Goal: Task Accomplishment & Management: Use online tool/utility

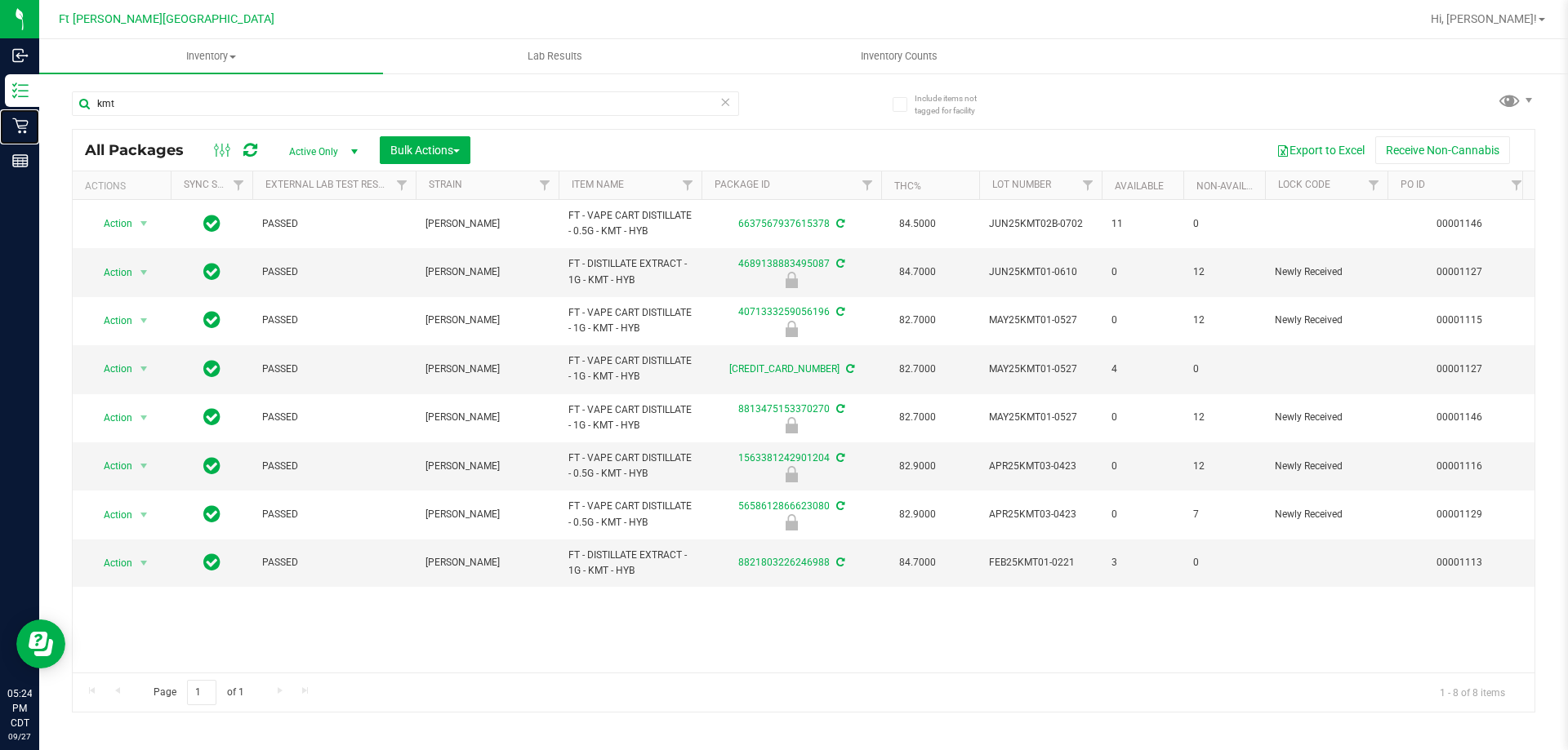
click at [6, 129] on div "Retail" at bounding box center [21, 126] width 34 height 33
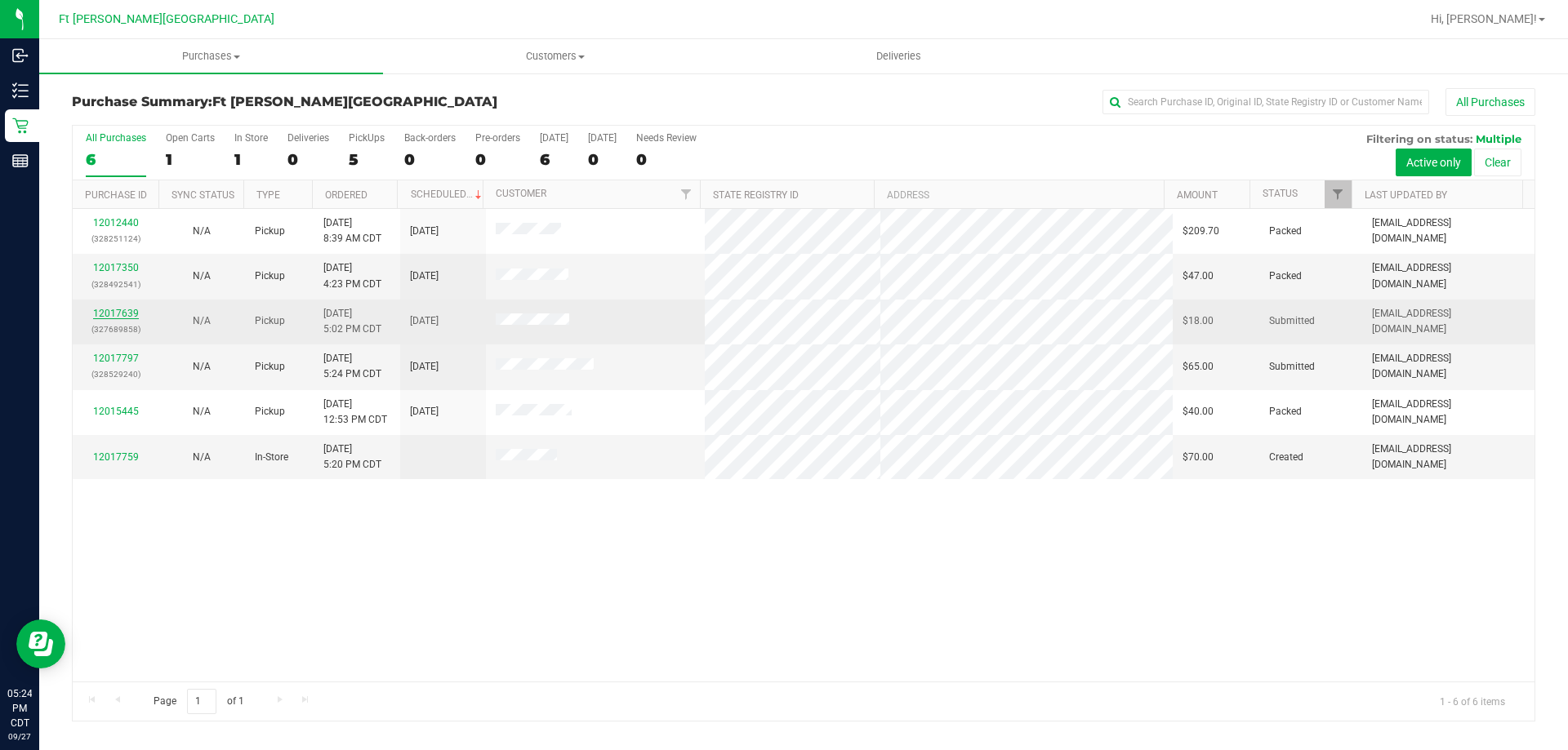
click at [106, 316] on link "12017639" at bounding box center [116, 314] width 46 height 11
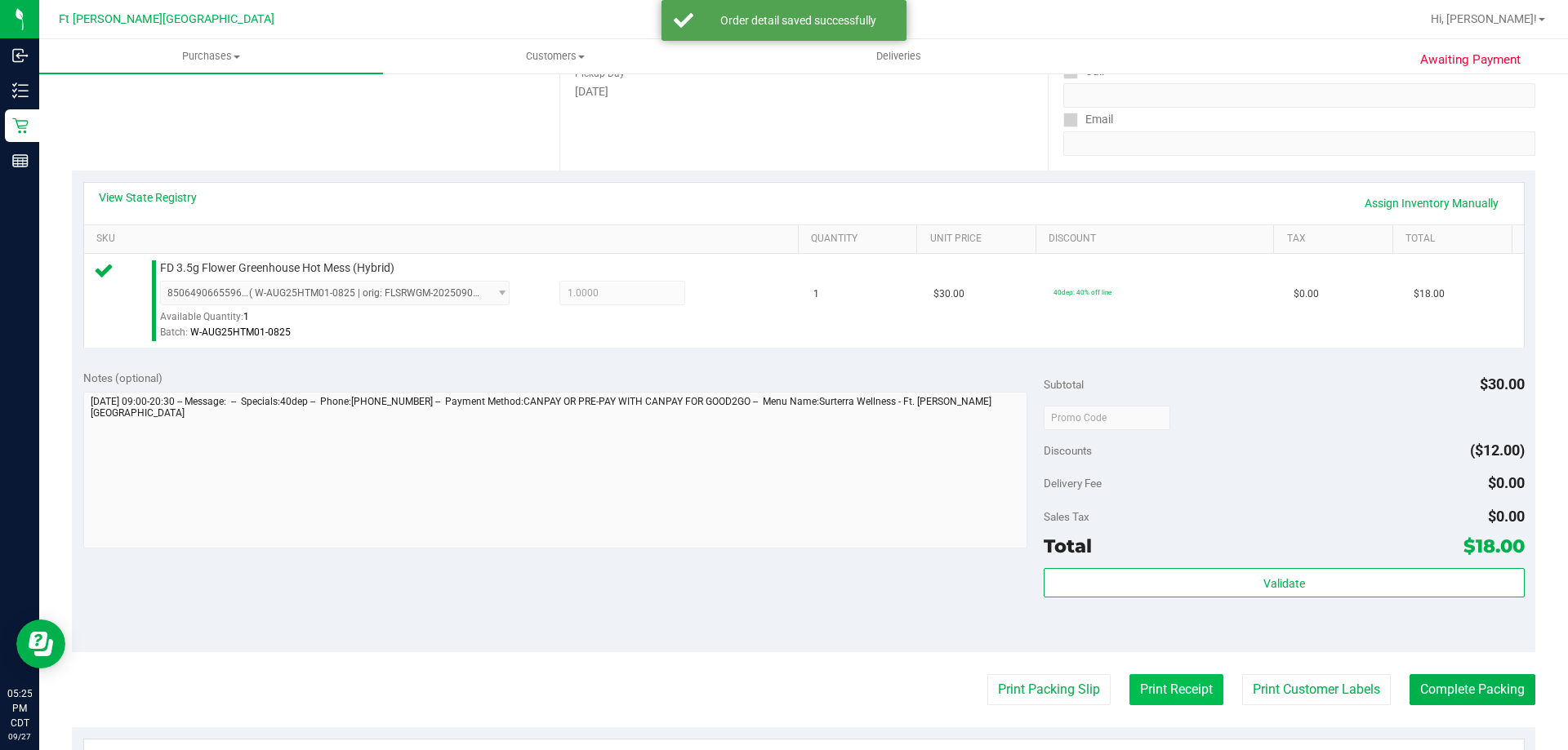
scroll to position [408, 0]
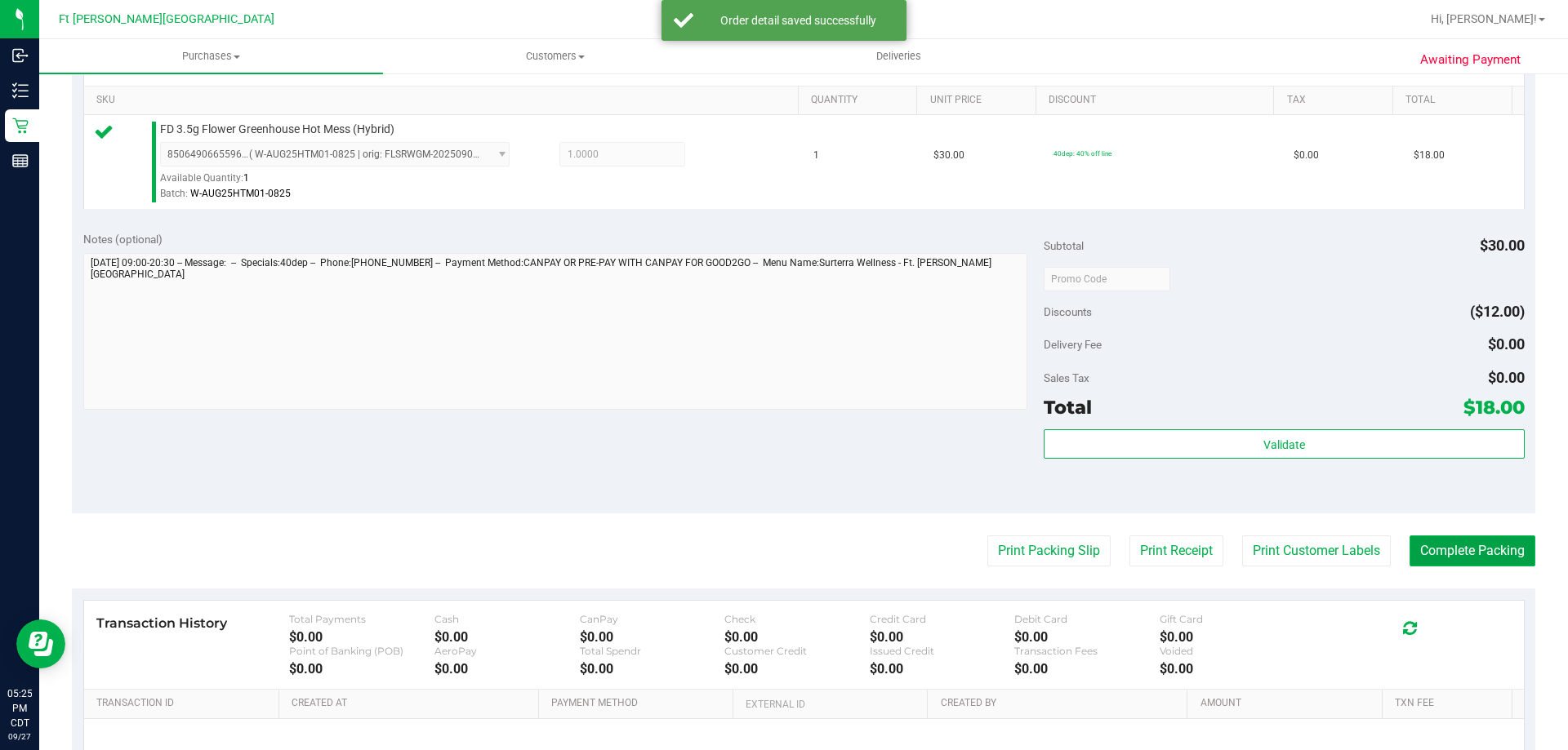
drag, startPoint x: 1418, startPoint y: 550, endPoint x: 1400, endPoint y: 546, distance: 18.4
click at [1416, 550] on button "Complete Packing" at bounding box center [1472, 551] width 126 height 31
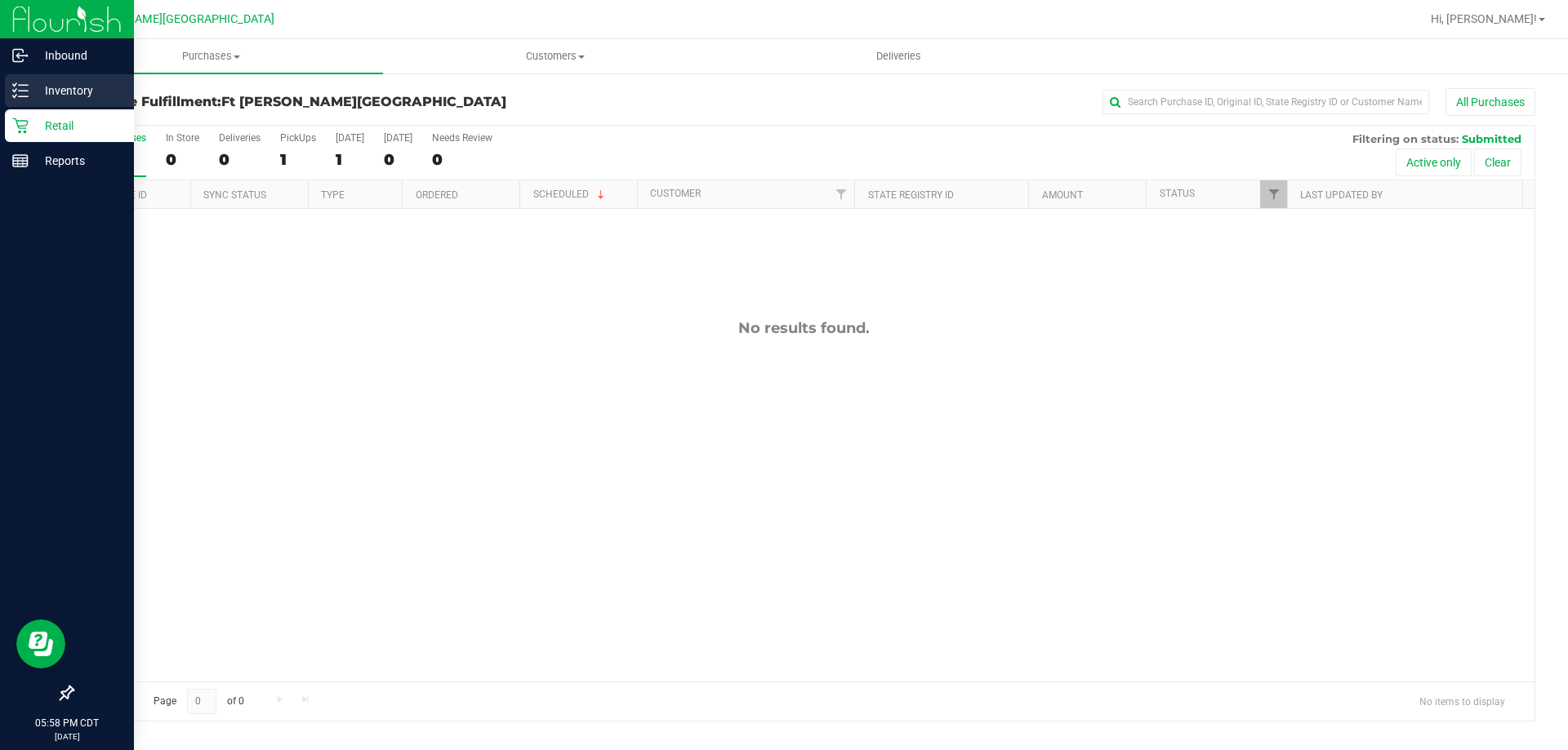
click at [12, 91] on icon at bounding box center [20, 91] width 17 height 17
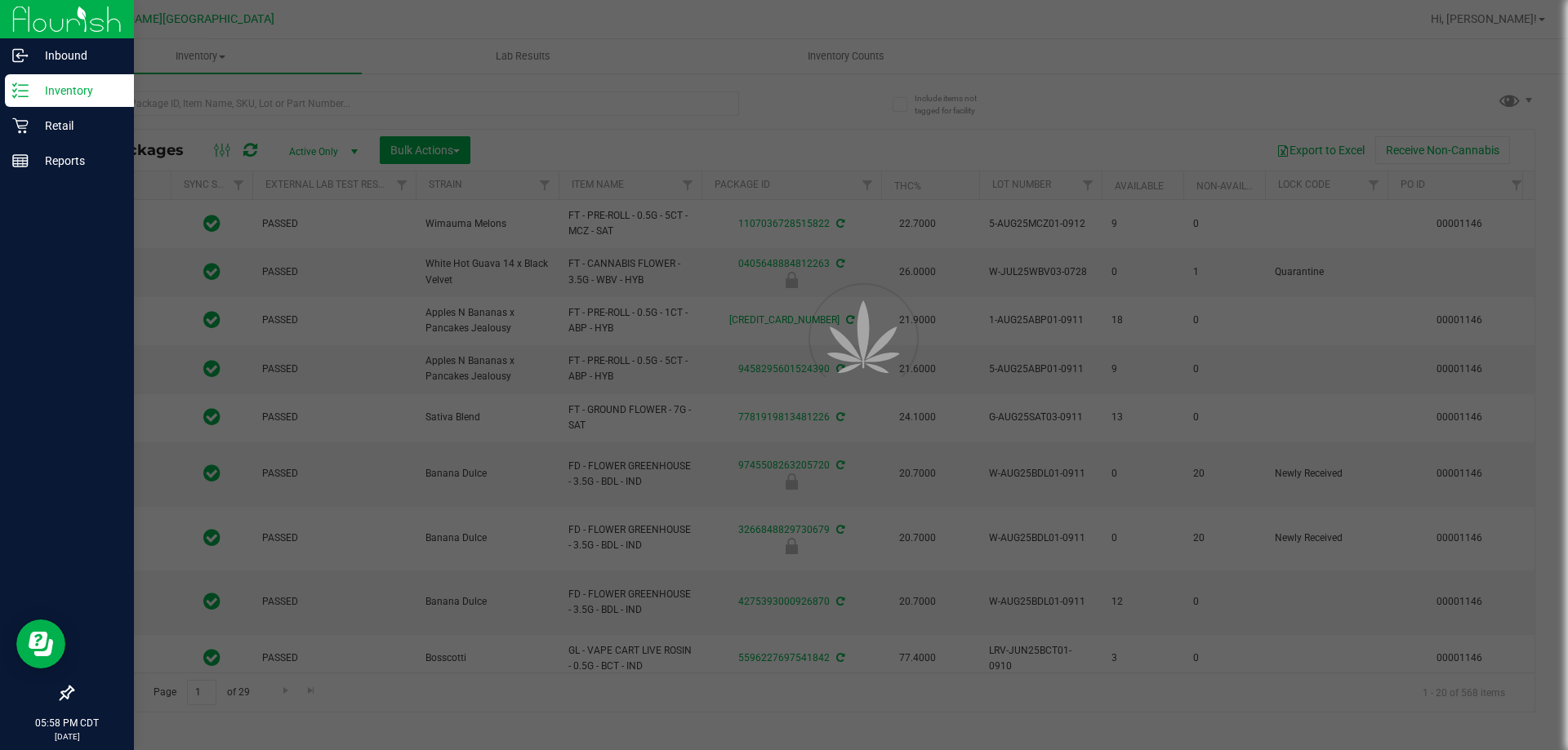
click at [301, 105] on div at bounding box center [784, 375] width 1568 height 750
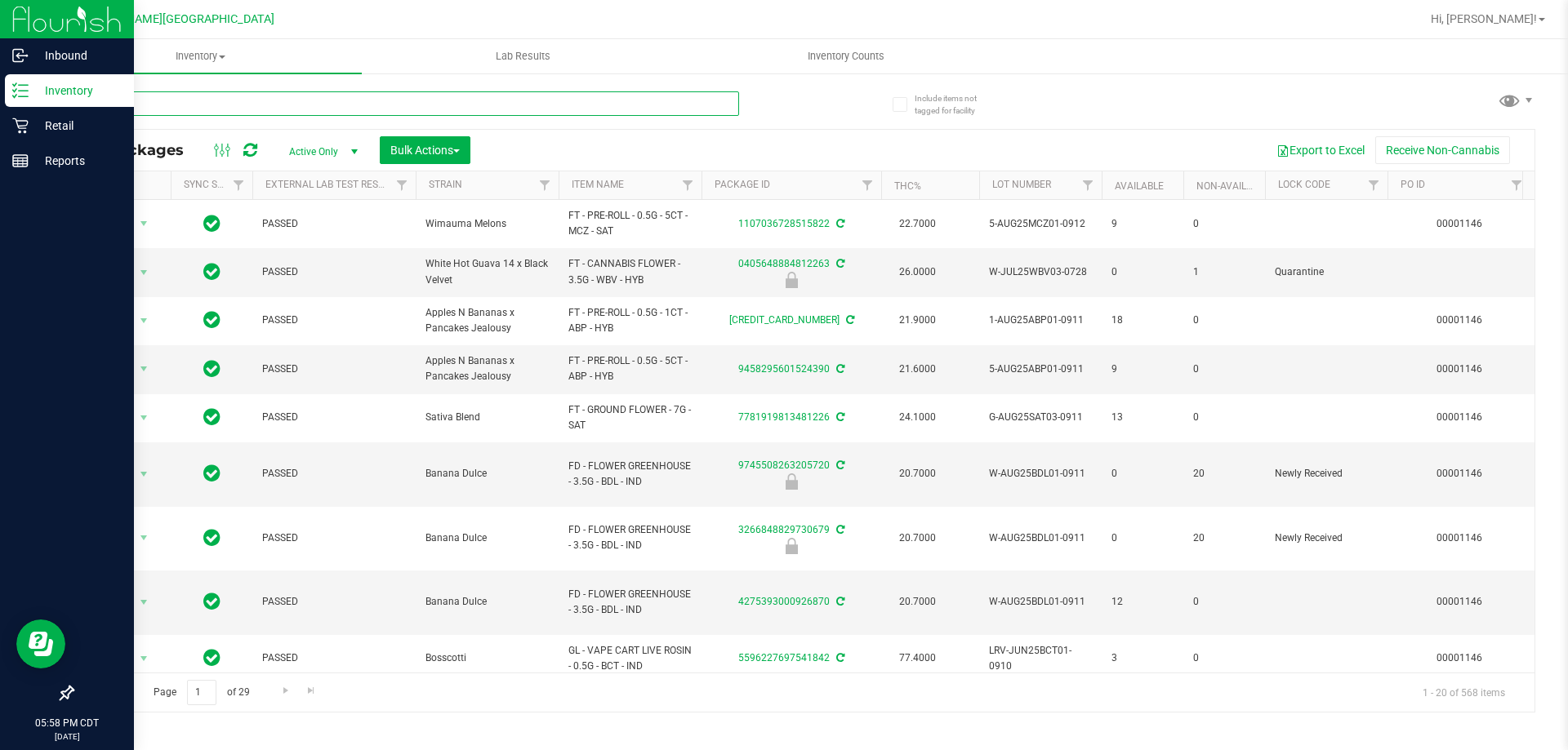
click at [284, 108] on input "text" at bounding box center [405, 104] width 668 height 25
type input "5548111623720374"
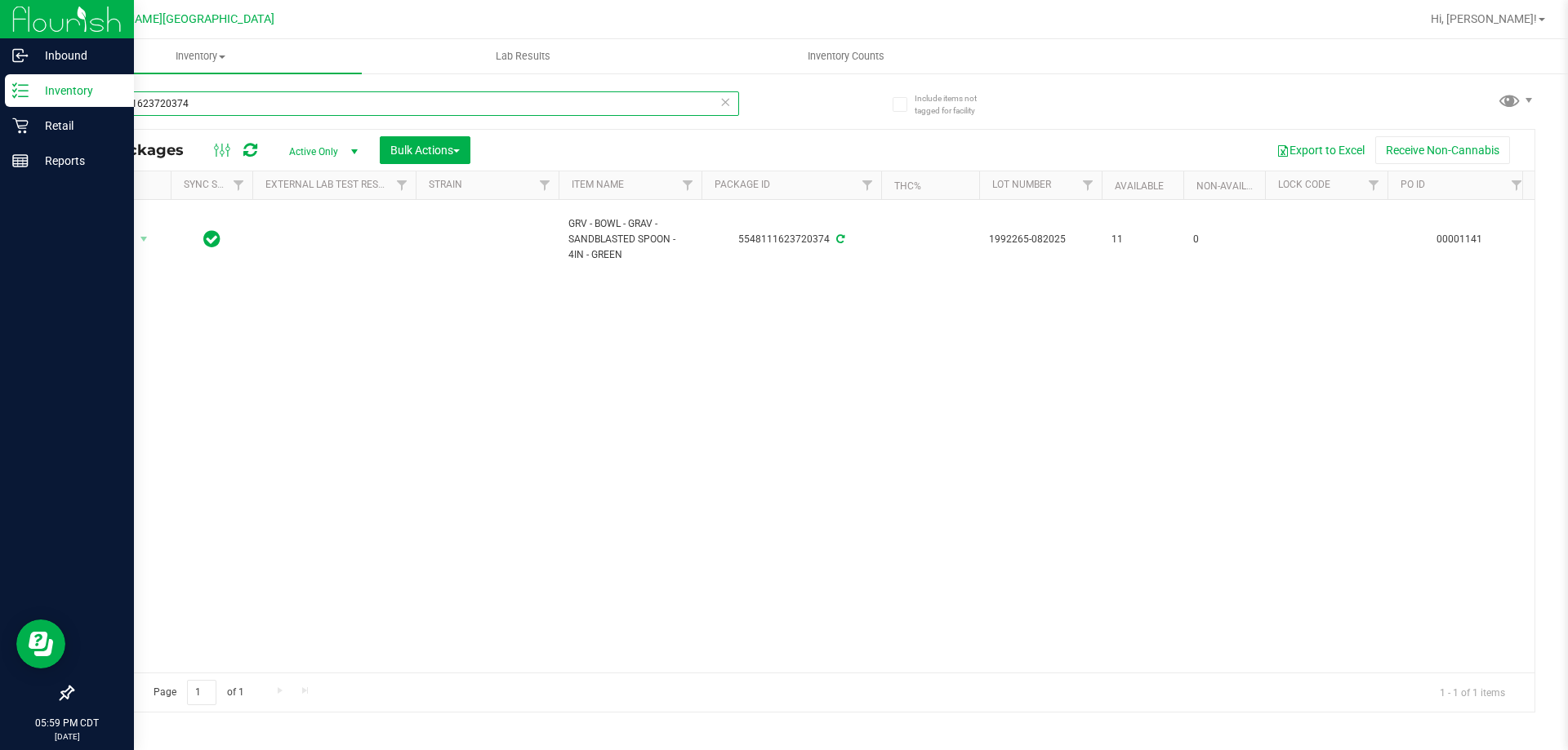
click at [548, 110] on input "5548111623720374" at bounding box center [405, 104] width 668 height 25
click at [549, 111] on input "5548111623720374" at bounding box center [405, 104] width 668 height 25
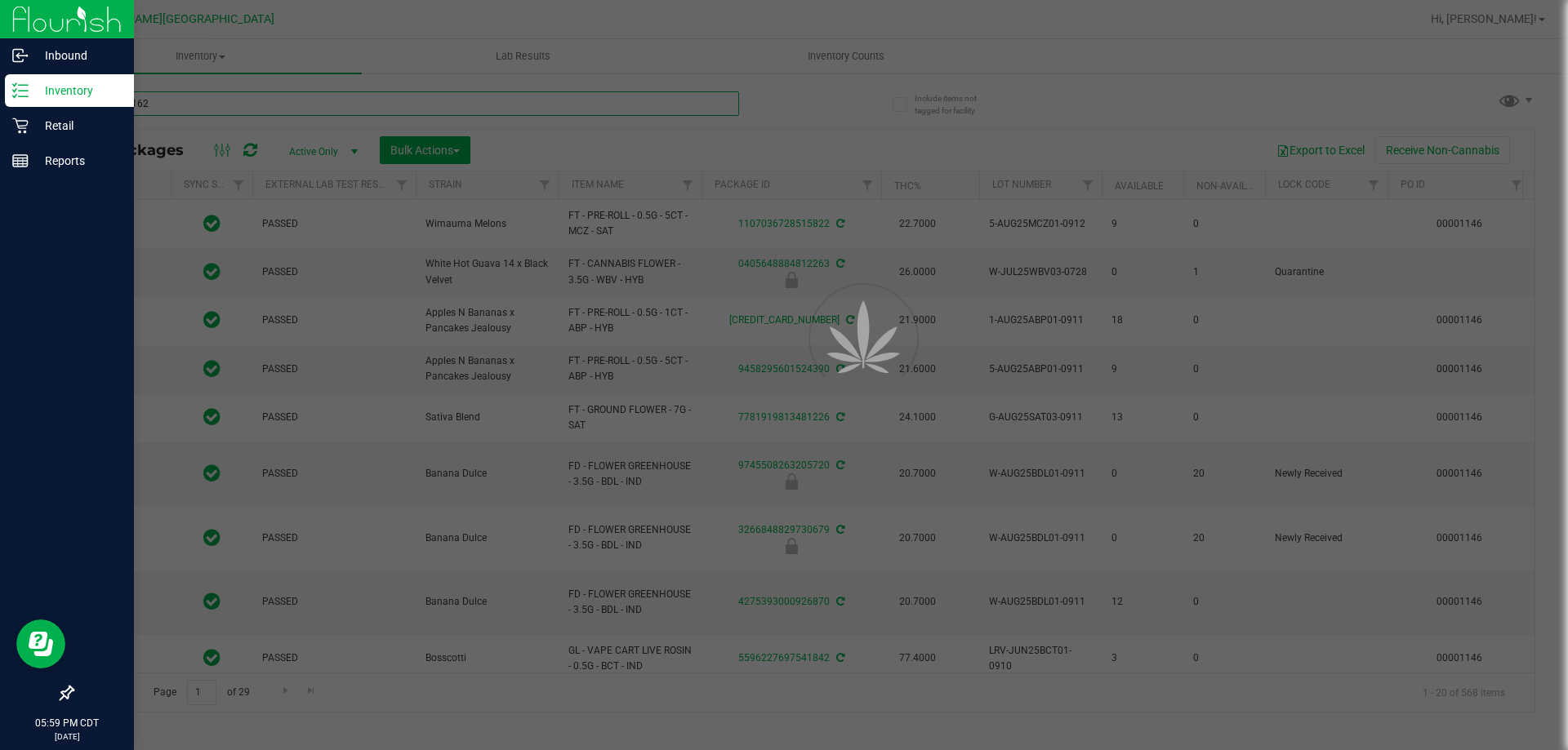
type input "5548111623"
type input "[DATE]"
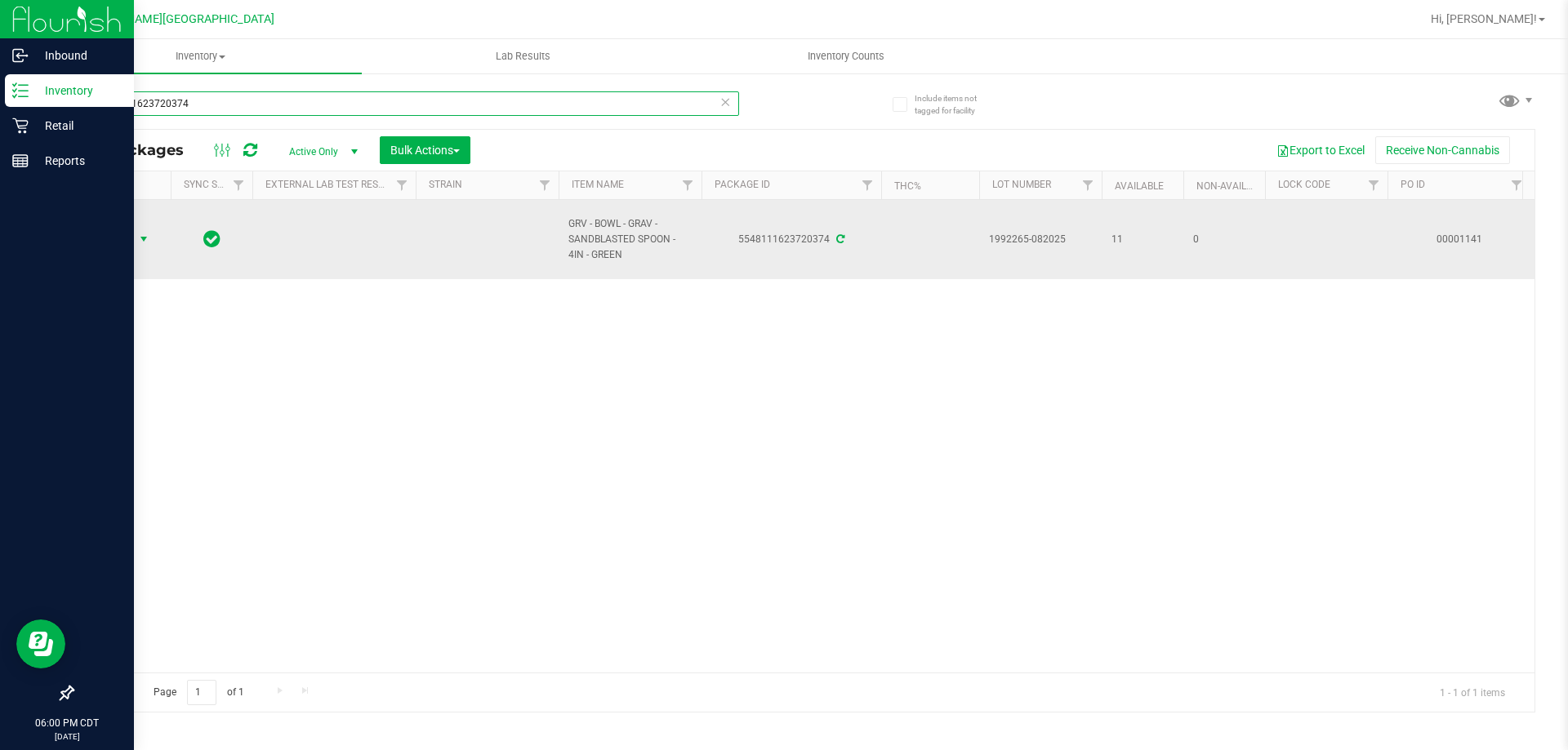
type input "5548111623720374"
click at [123, 235] on span "Action" at bounding box center [111, 238] width 44 height 23
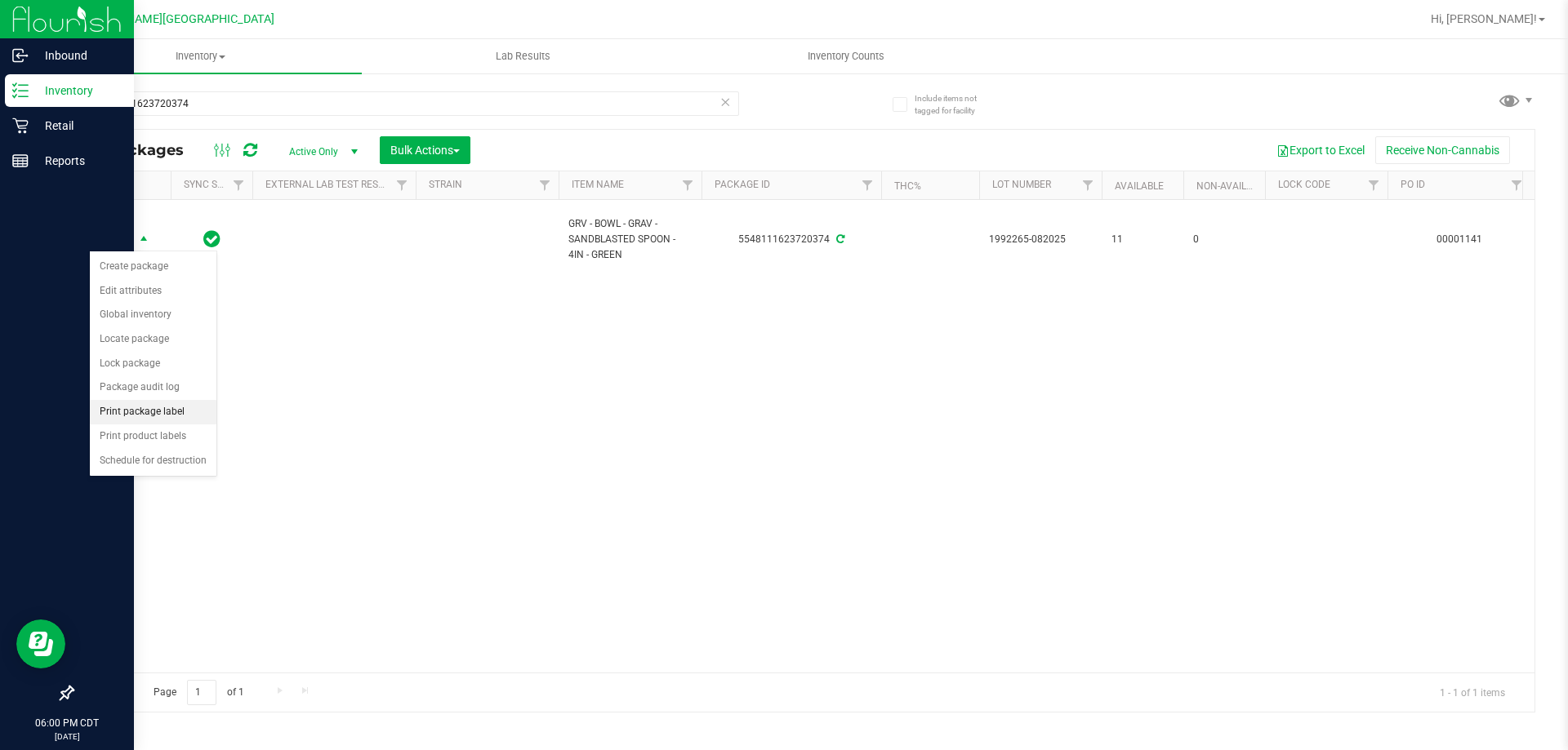
click at [161, 414] on li "Print package label" at bounding box center [153, 412] width 127 height 25
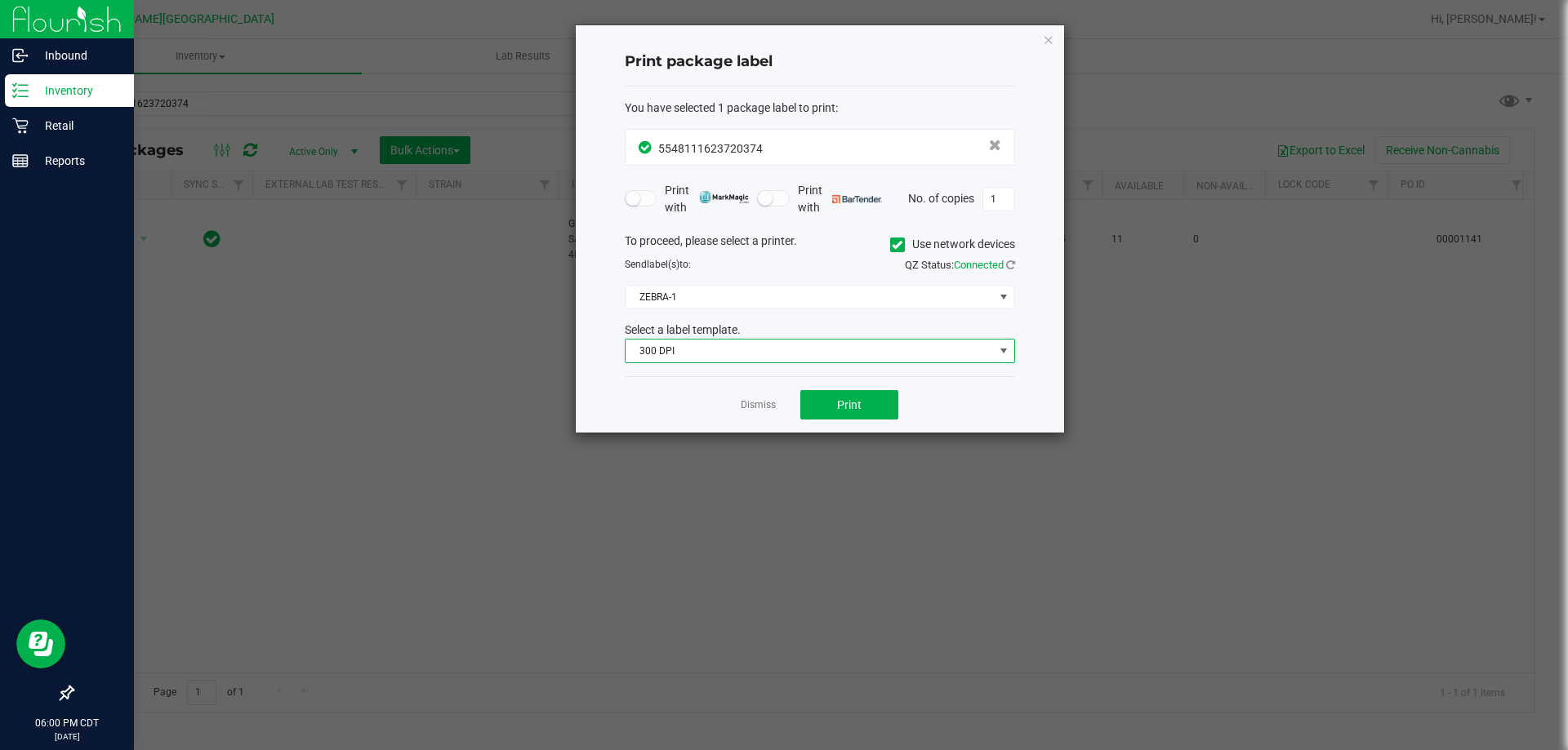
click at [801, 361] on span "300 DPI" at bounding box center [810, 350] width 369 height 23
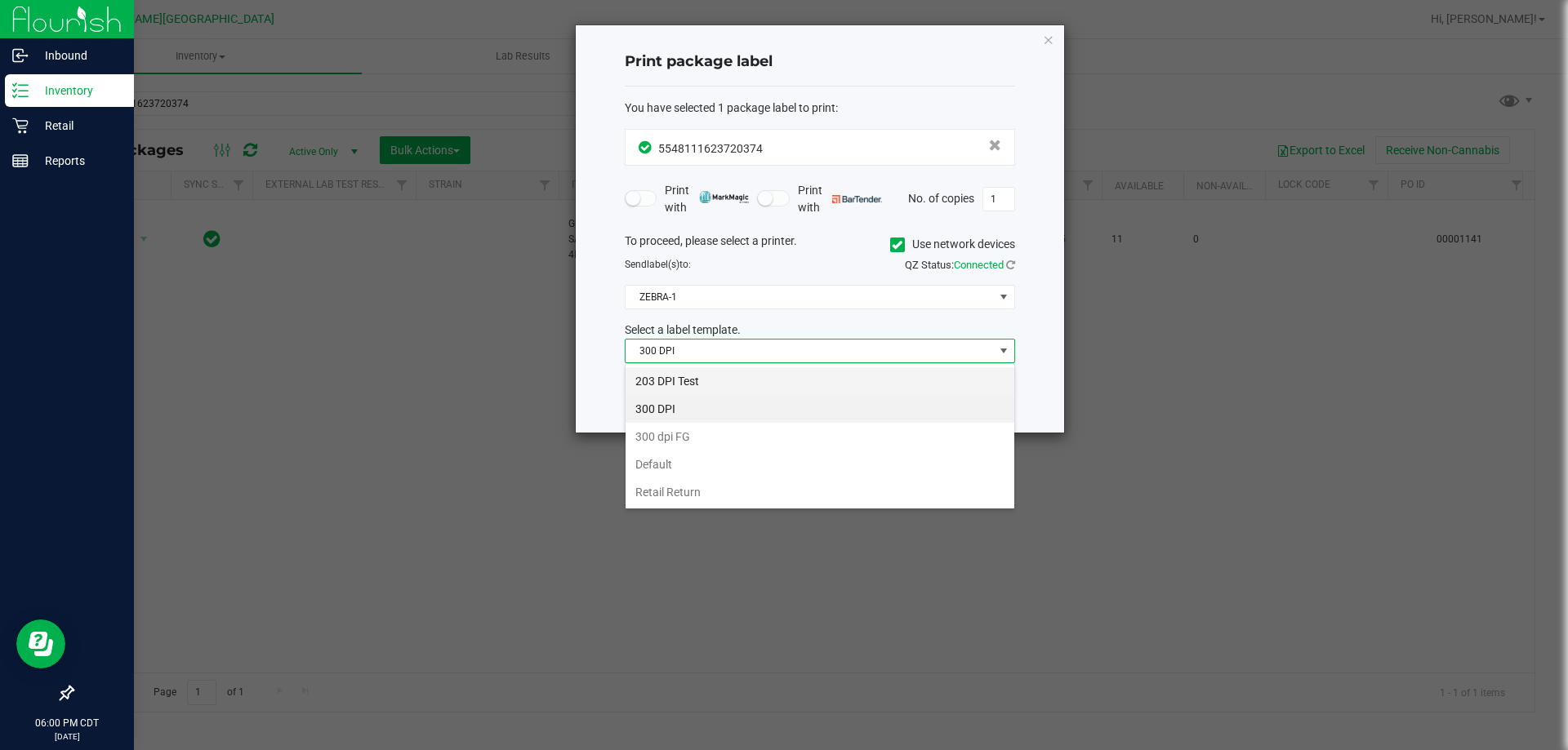
scroll to position [25, 391]
click at [800, 389] on li "203 DPI Test" at bounding box center [820, 381] width 389 height 28
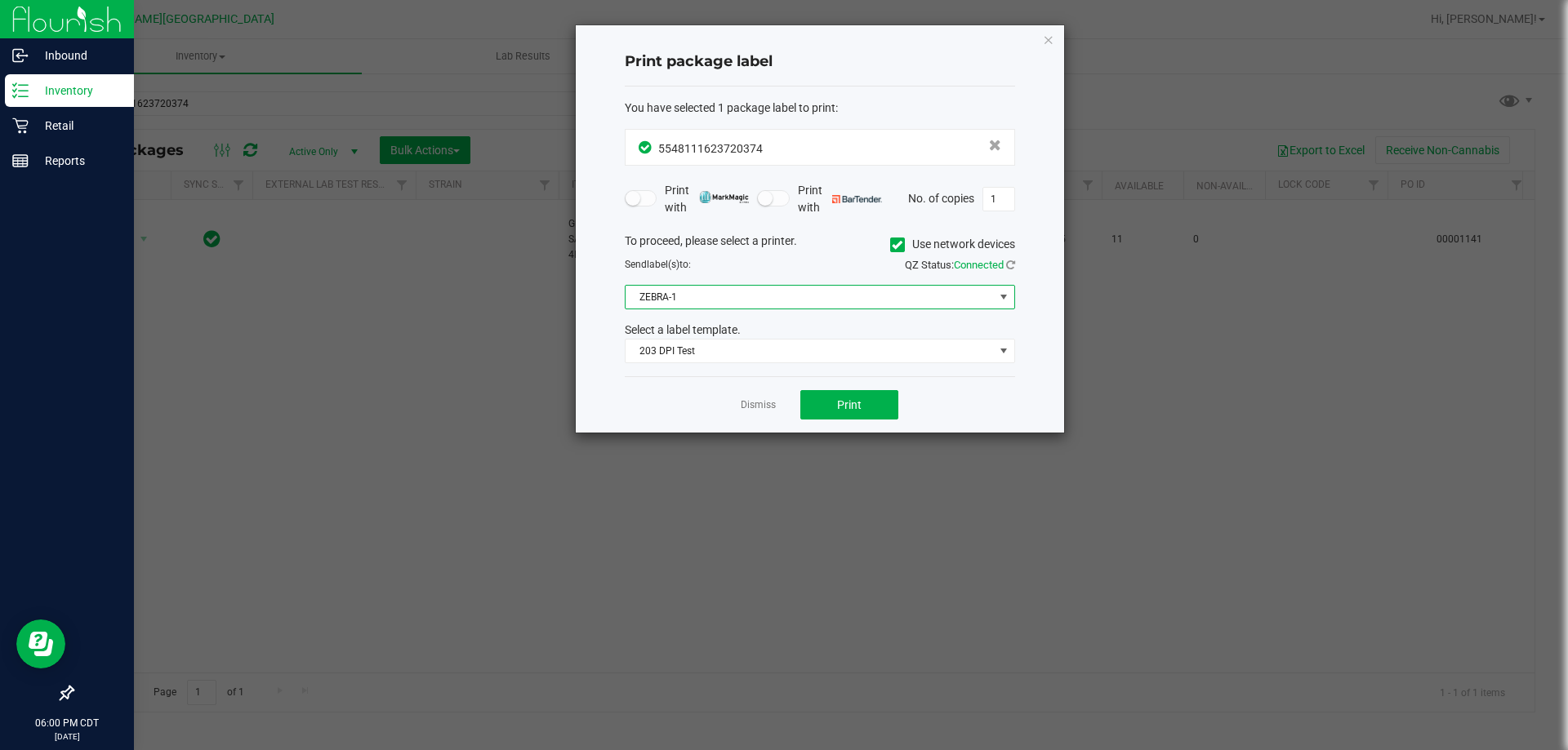
click at [785, 306] on span "ZEBRA-1" at bounding box center [810, 297] width 369 height 23
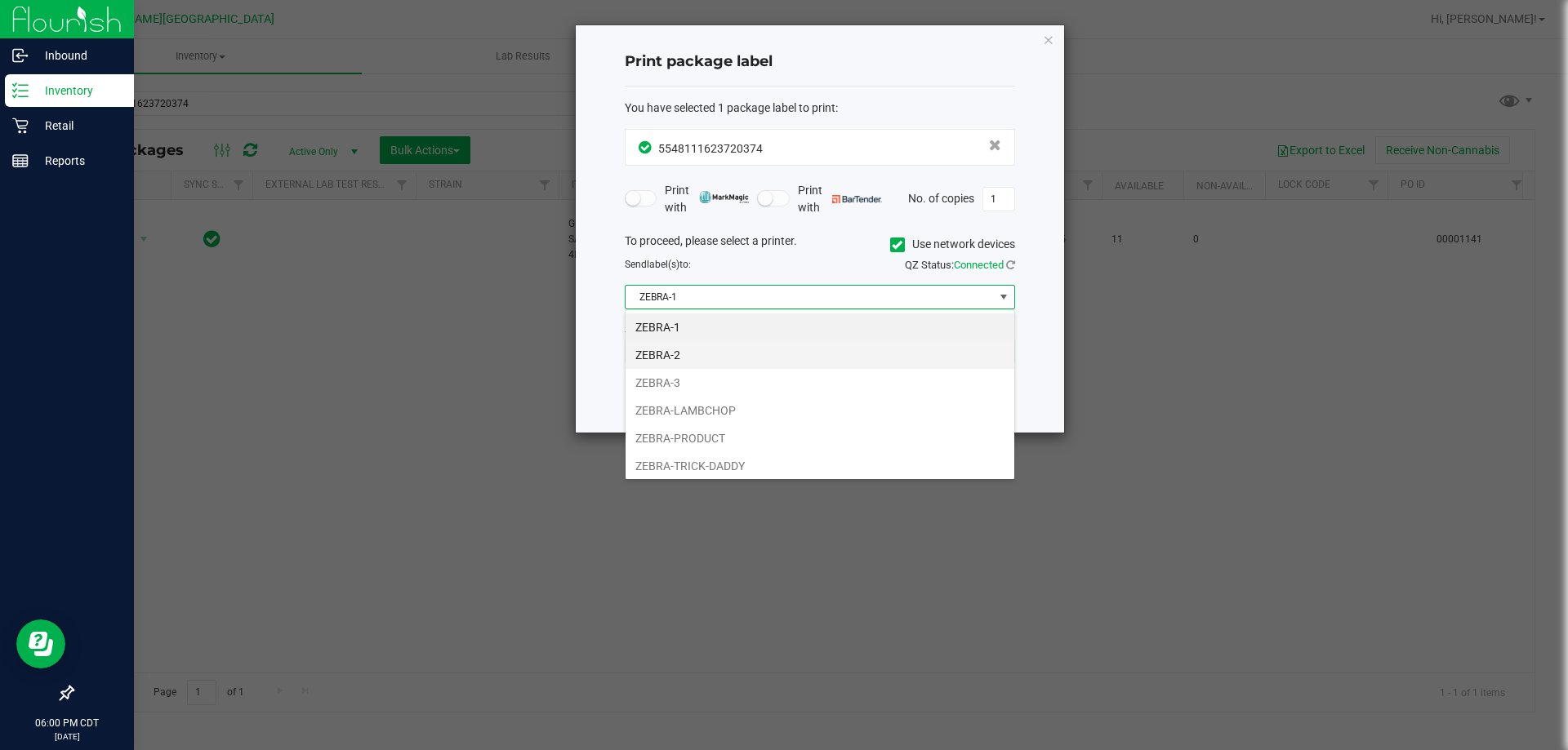
click at [782, 345] on li "ZEBRA-2" at bounding box center [820, 355] width 389 height 28
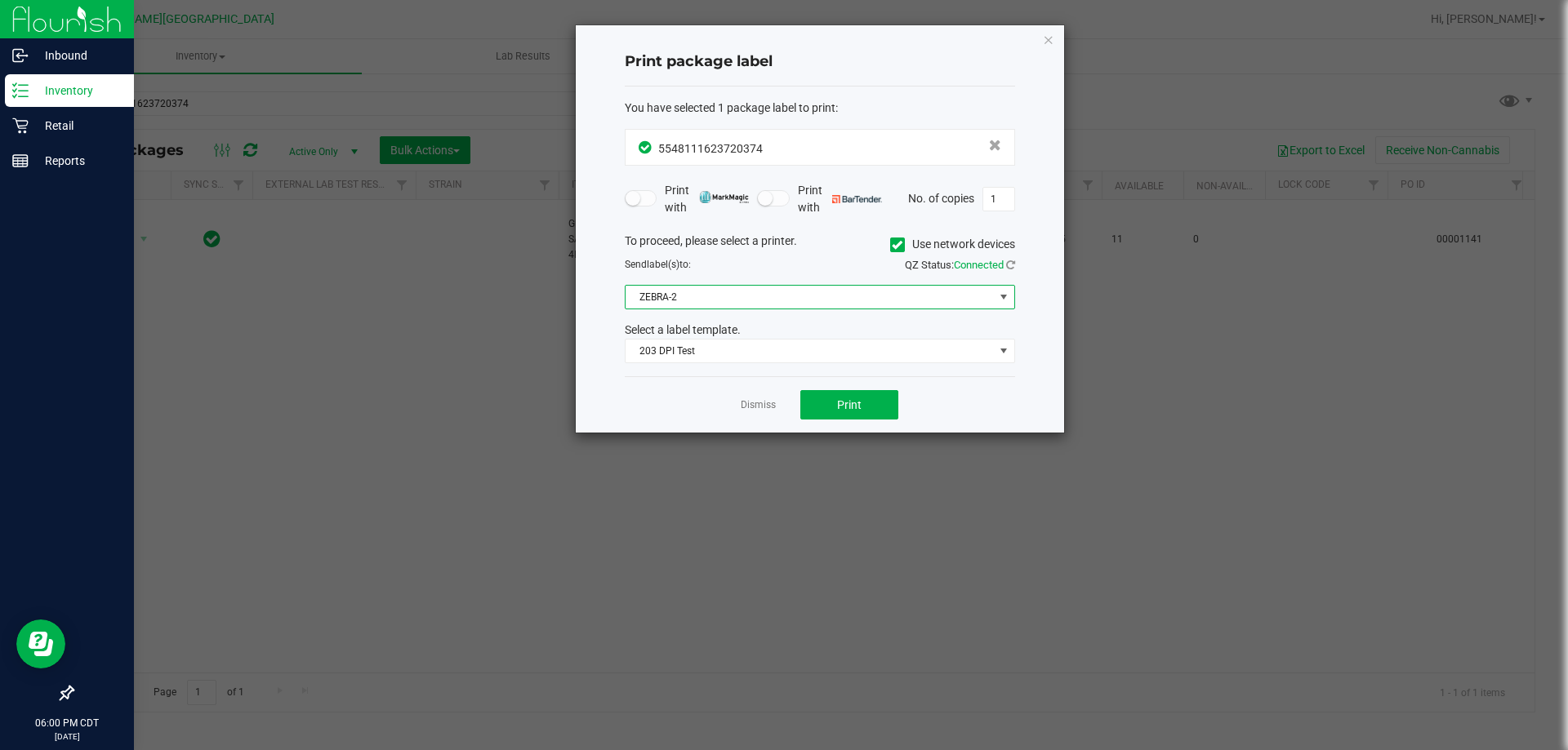
click at [785, 298] on span "ZEBRA-2" at bounding box center [810, 297] width 369 height 23
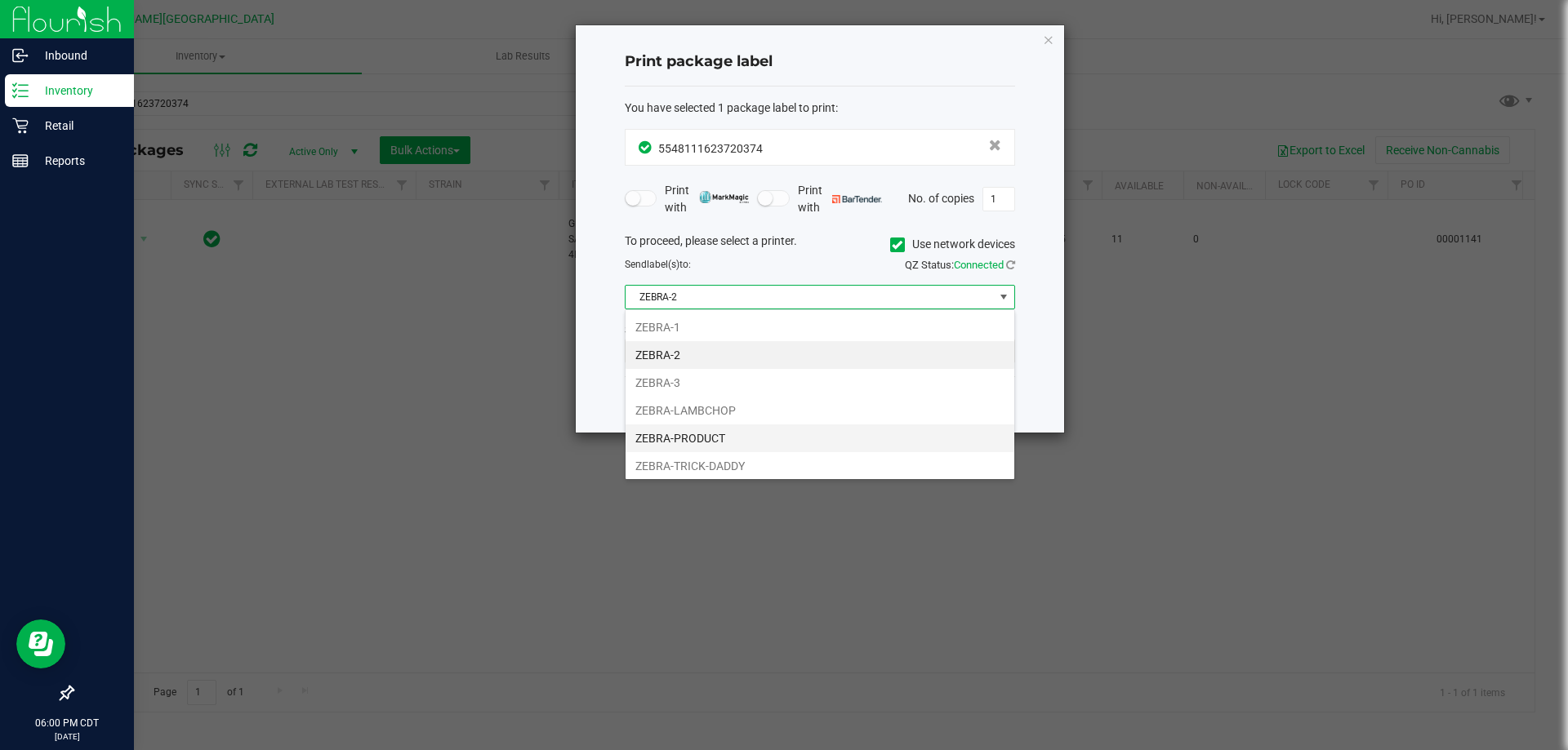
scroll to position [31, 0]
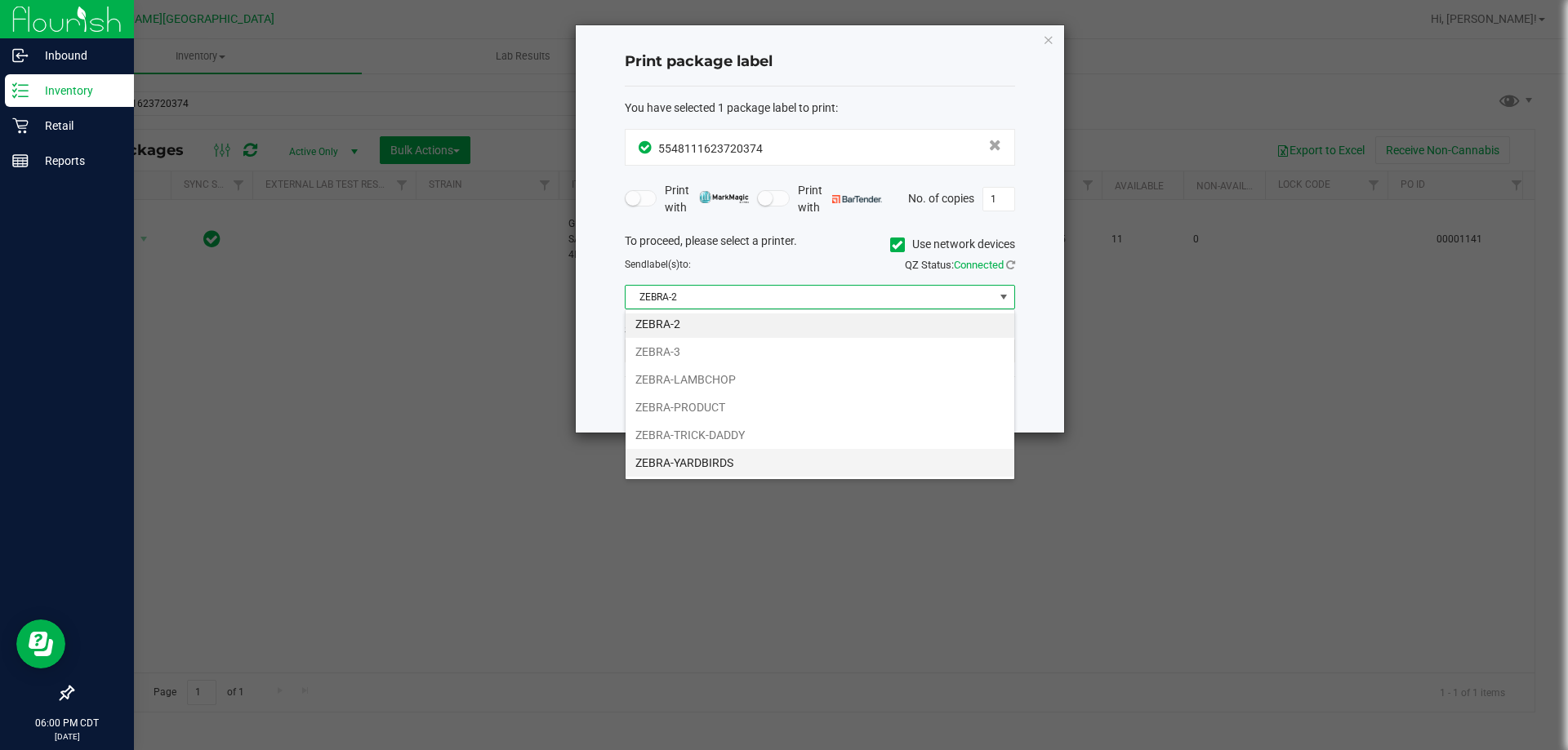
click at [788, 453] on li "ZEBRA-YARDBIRDS" at bounding box center [820, 463] width 389 height 28
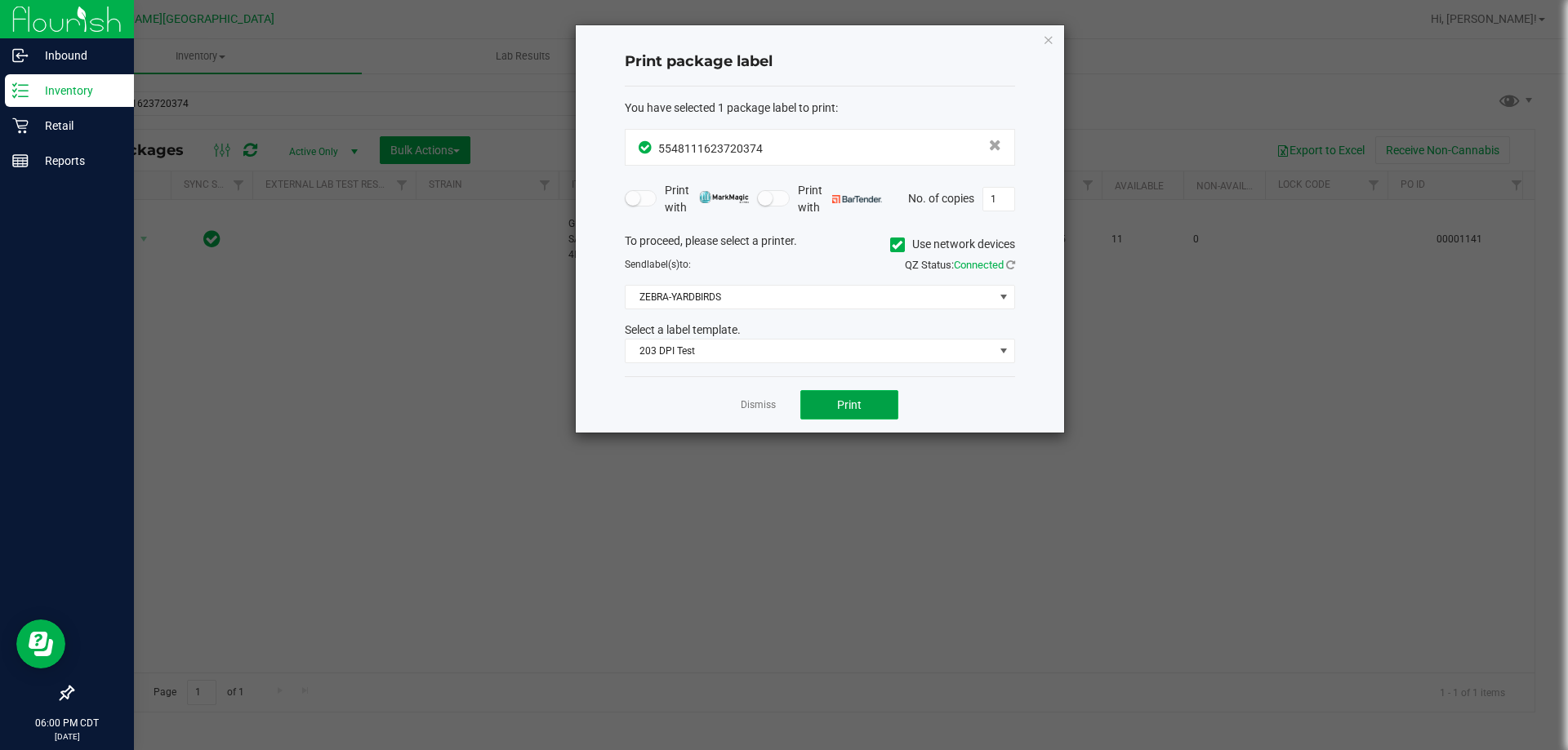
click at [851, 407] on span "Print" at bounding box center [849, 405] width 25 height 13
click at [1052, 41] on icon "button" at bounding box center [1048, 39] width 11 height 19
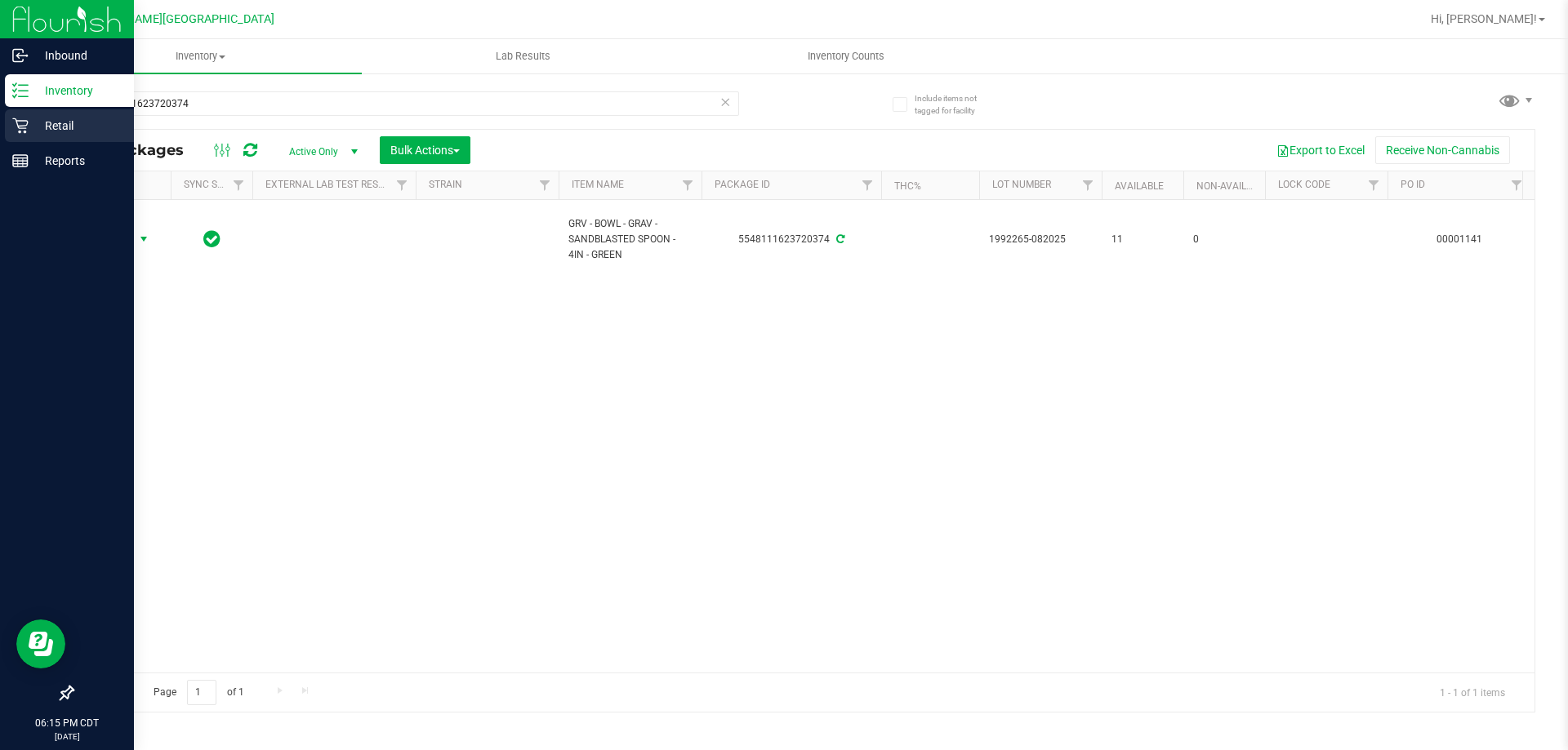
click at [43, 131] on p "Retail" at bounding box center [77, 125] width 98 height 19
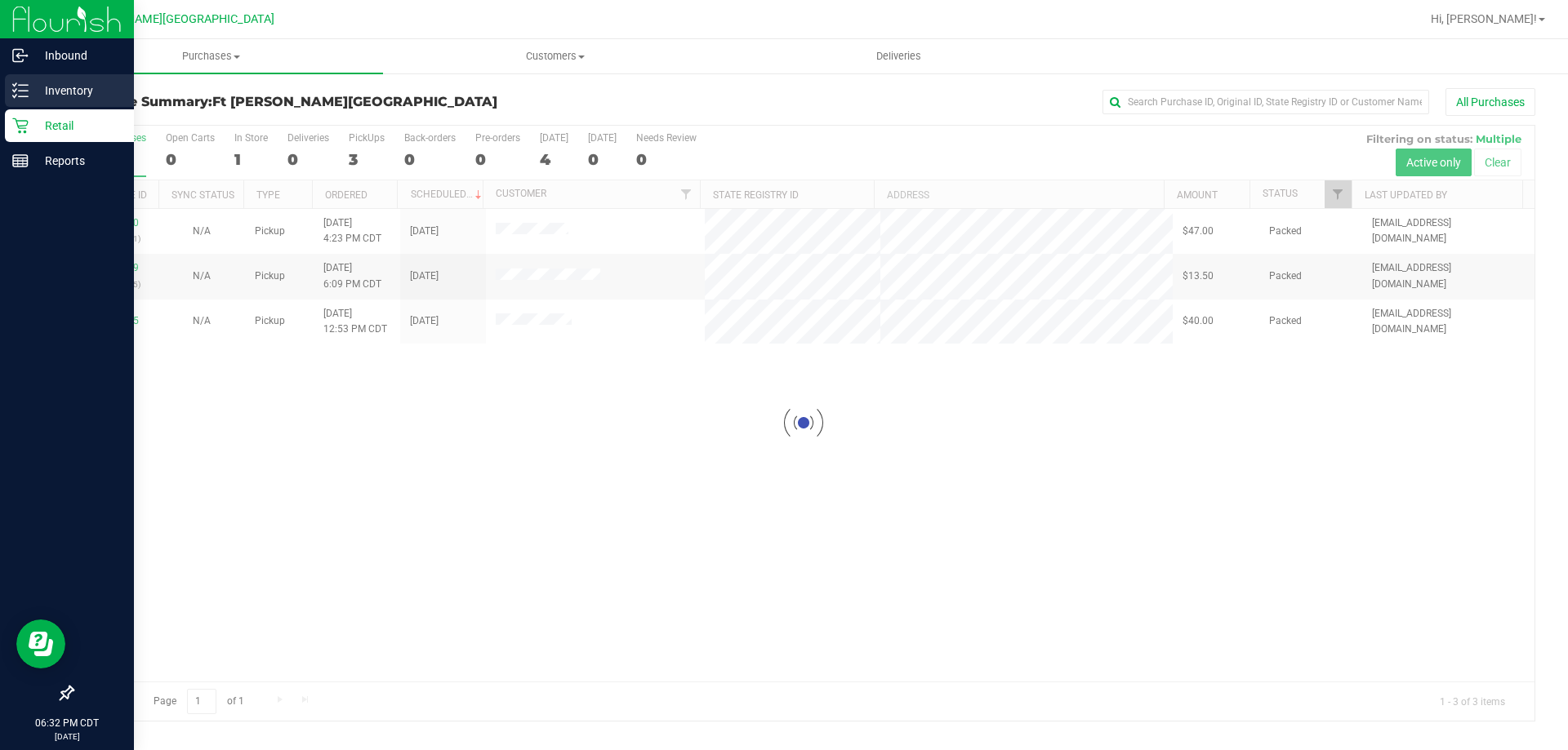
click at [6, 95] on div "Inventory" at bounding box center [69, 91] width 129 height 33
click at [34, 103] on div "Inventory" at bounding box center [69, 91] width 129 height 33
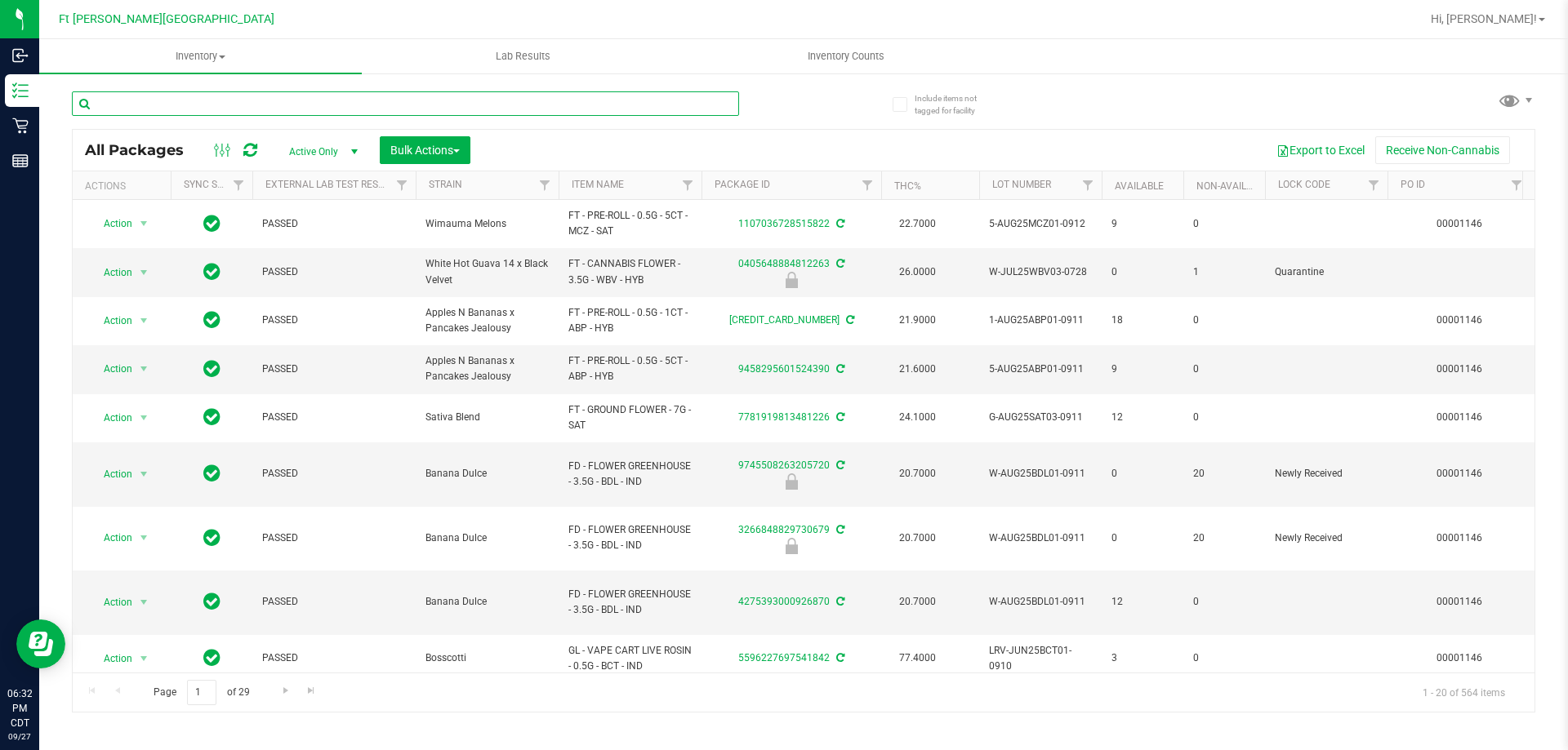
click at [218, 108] on input "text" at bounding box center [405, 104] width 668 height 25
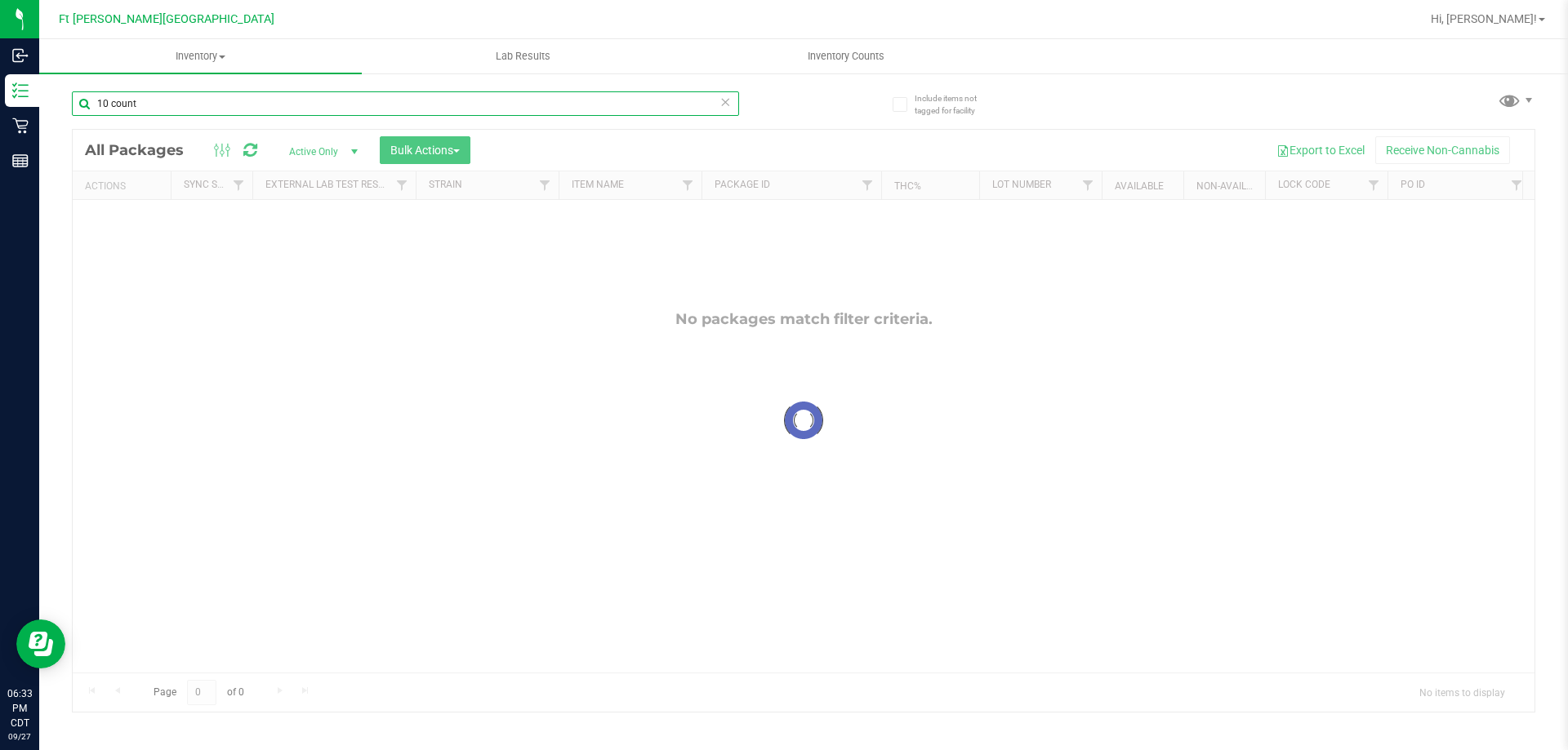
click at [218, 108] on input "10 count" at bounding box center [405, 104] width 668 height 25
click at [109, 104] on input "10 c" at bounding box center [405, 104] width 668 height 25
type input "10c"
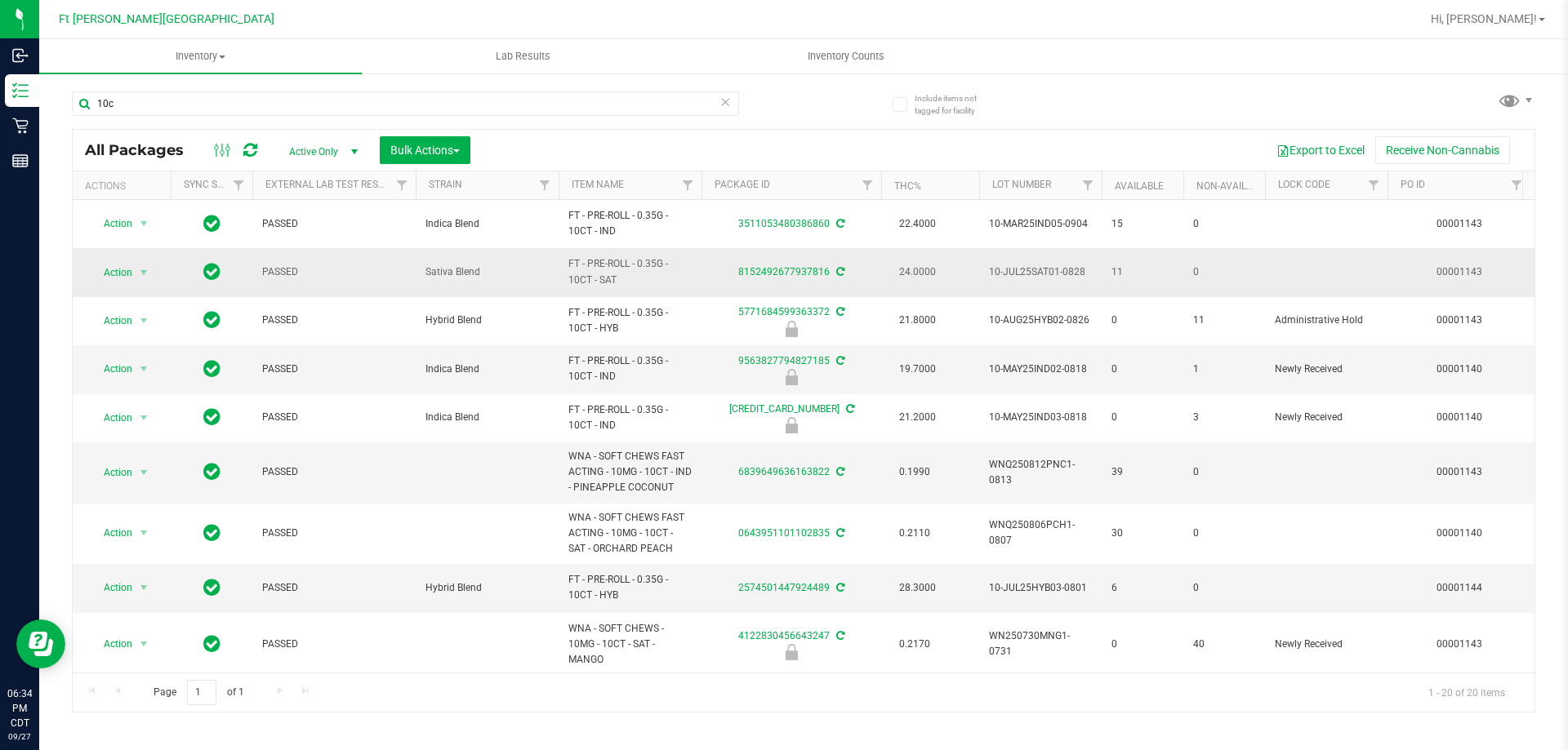
drag, startPoint x: 626, startPoint y: 425, endPoint x: 617, endPoint y: 265, distance: 160.3
